Goal: Information Seeking & Learning: Find contact information

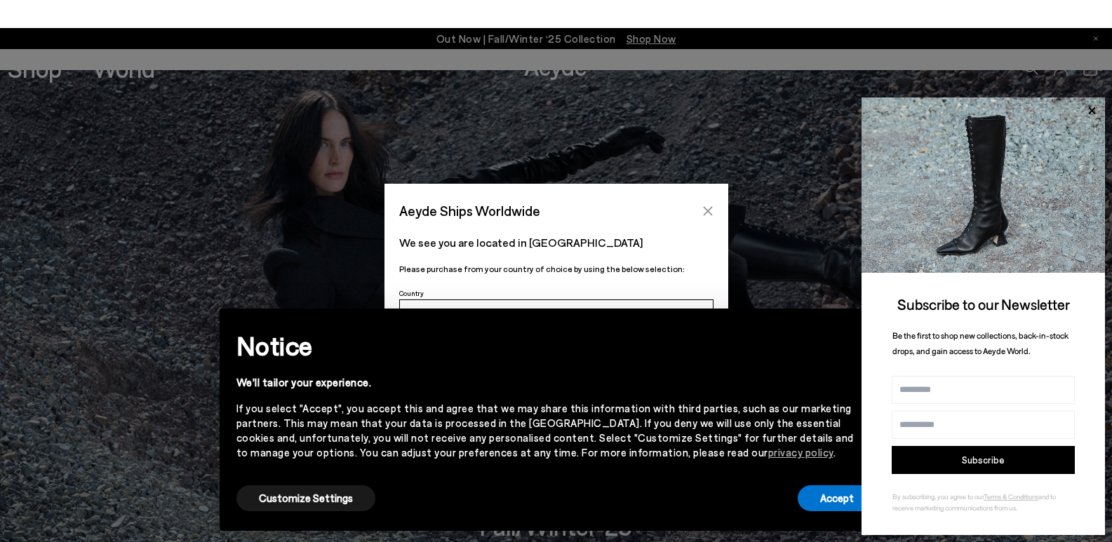
click at [706, 213] on icon "Close" at bounding box center [707, 210] width 9 height 9
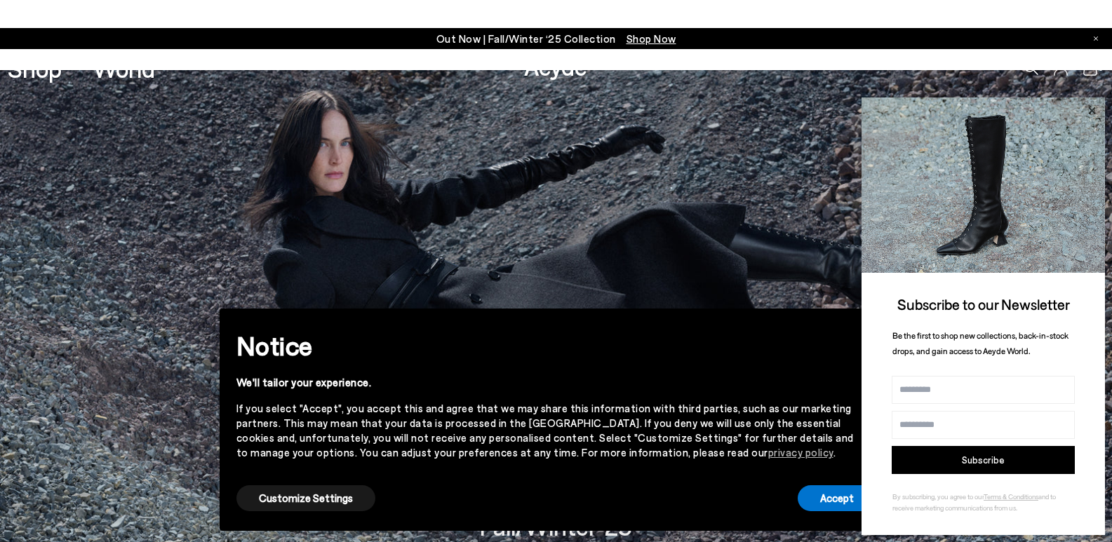
click at [1088, 114] on icon at bounding box center [1092, 111] width 18 height 18
click at [825, 496] on button "Accept" at bounding box center [837, 499] width 79 height 26
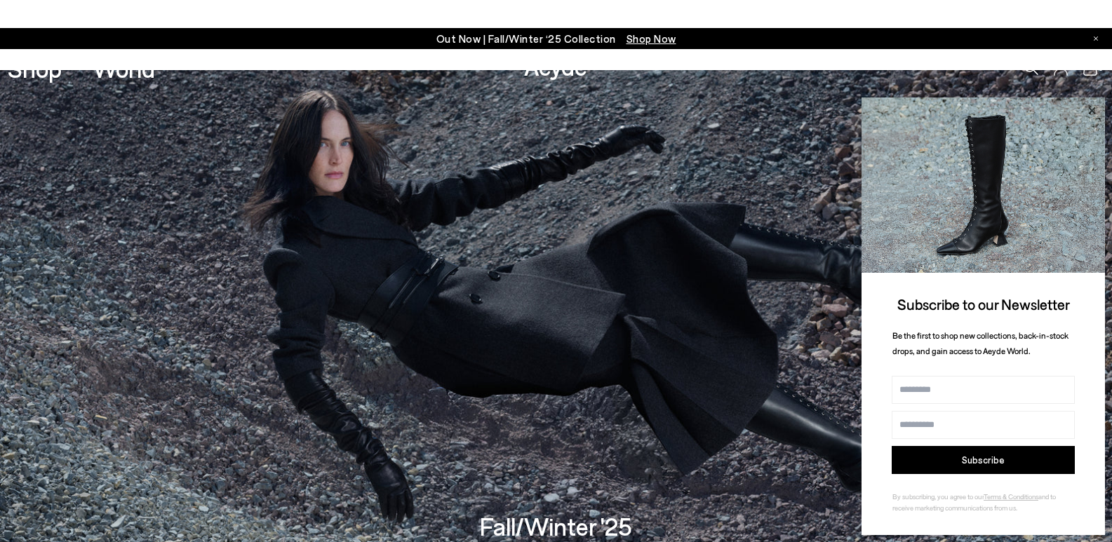
click at [1093, 110] on icon at bounding box center [1091, 110] width 7 height 7
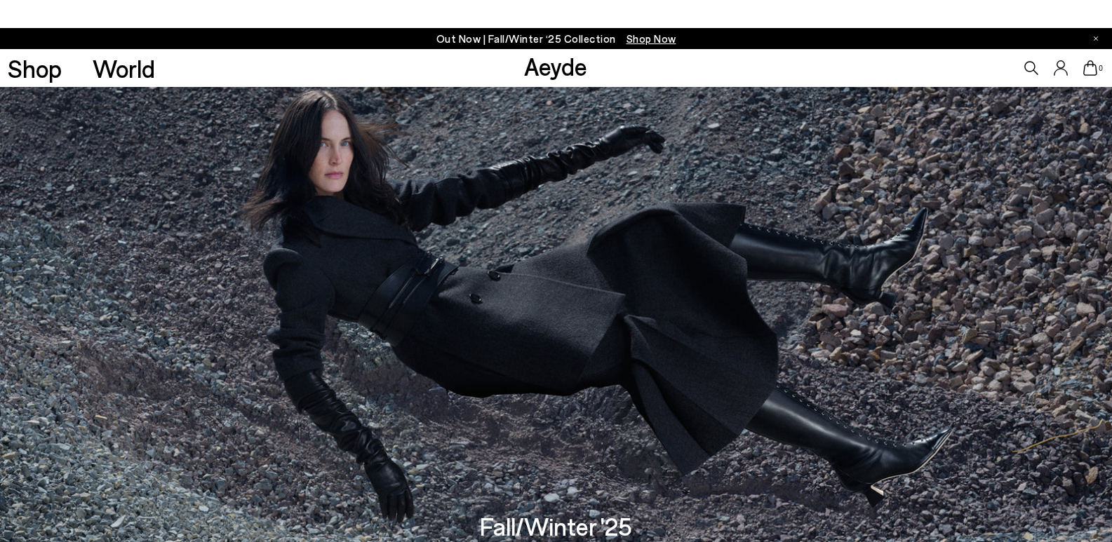
scroll to position [2519, 0]
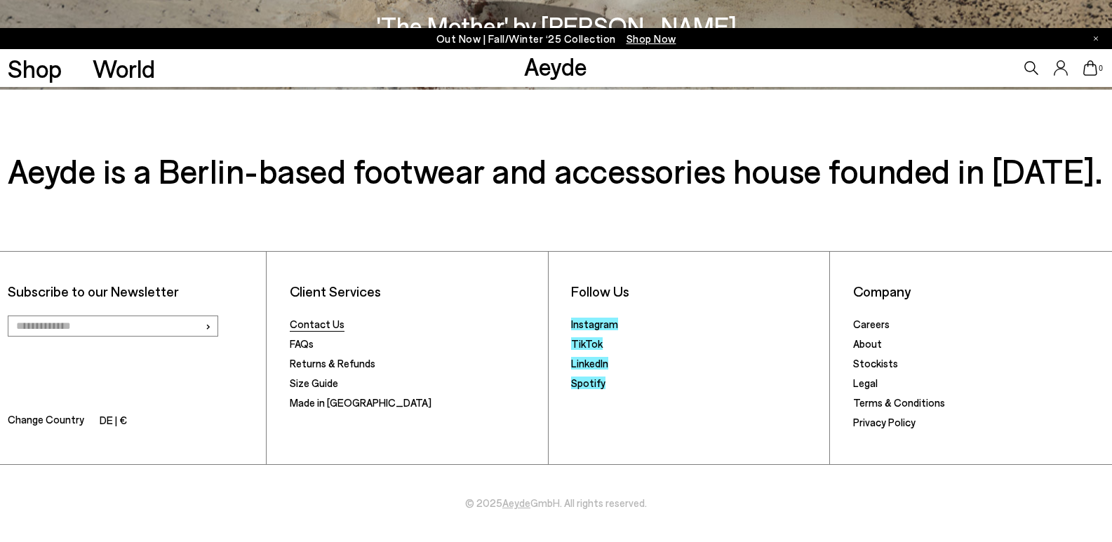
click at [331, 326] on link "Contact Us" at bounding box center [317, 324] width 55 height 13
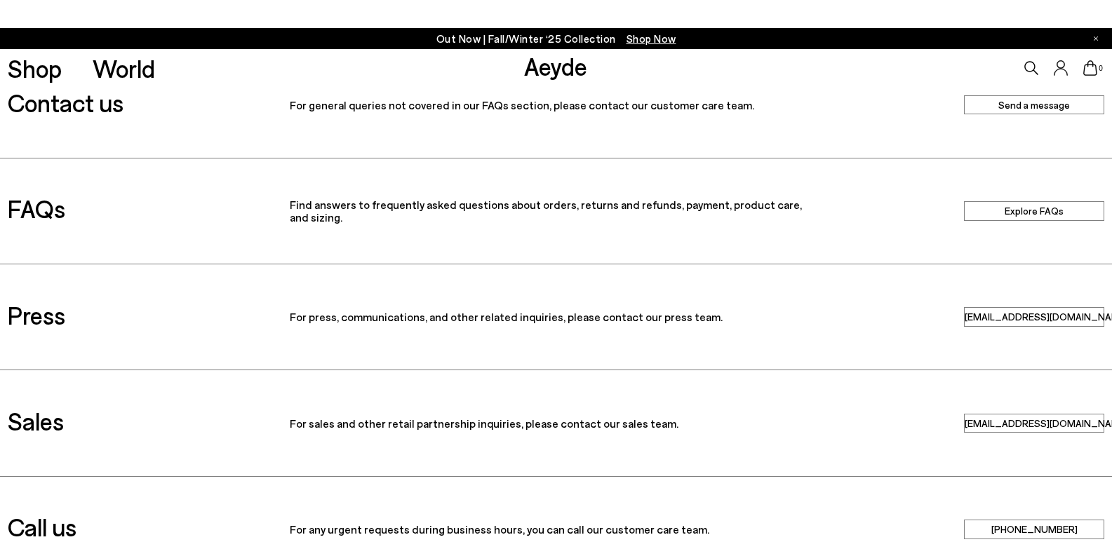
scroll to position [140, 0]
